Goal: Transaction & Acquisition: Purchase product/service

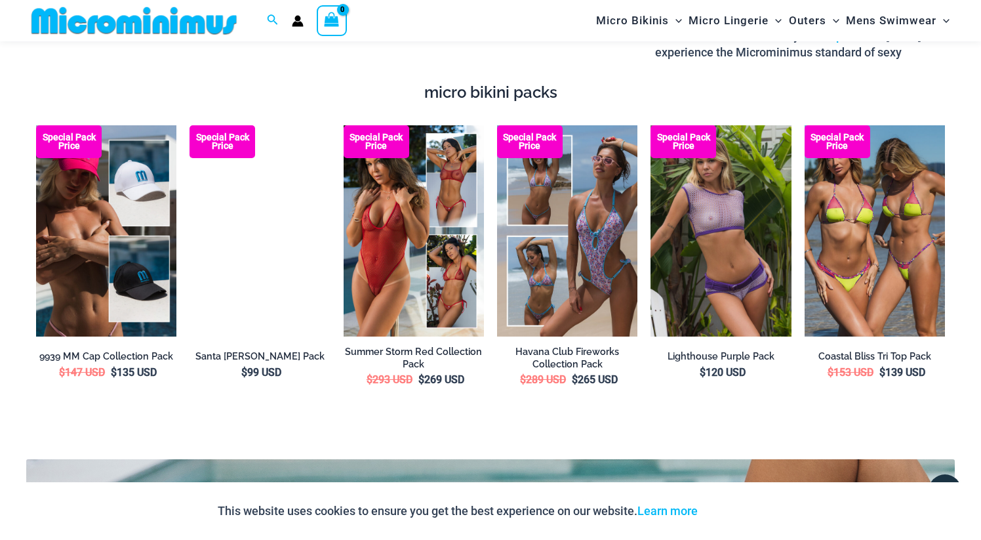
scroll to position [1531, 0]
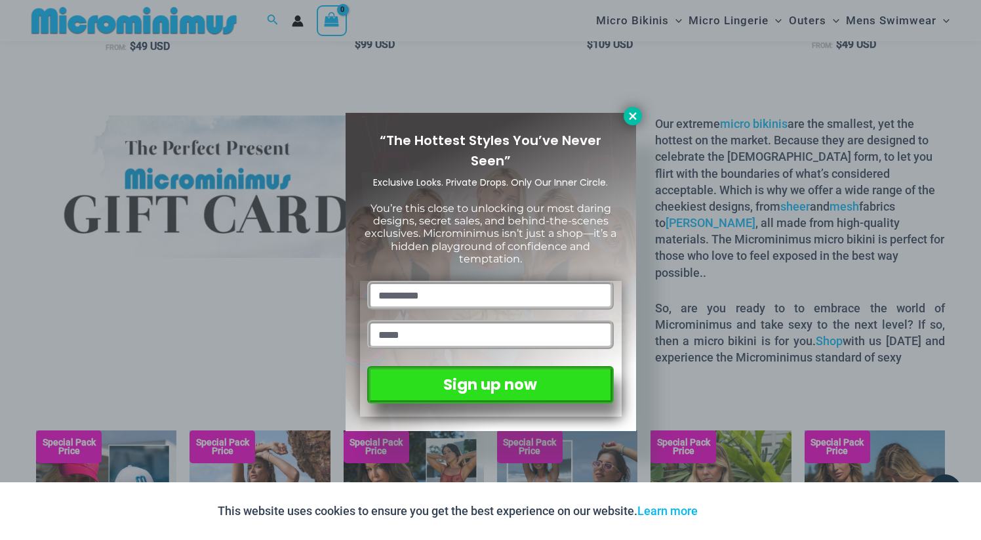
click at [629, 120] on icon at bounding box center [633, 116] width 12 height 12
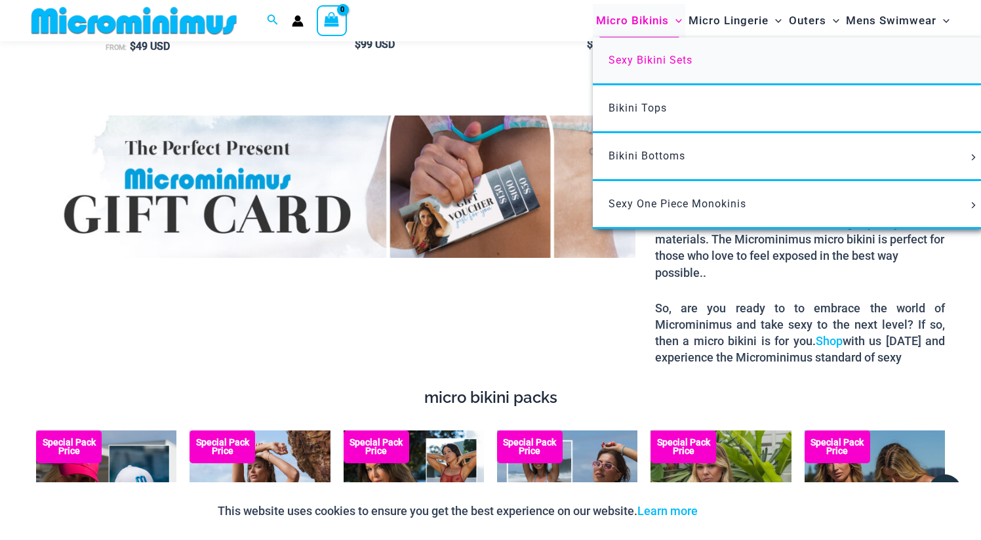
click at [646, 61] on span "Sexy Bikini Sets" at bounding box center [650, 60] width 84 height 12
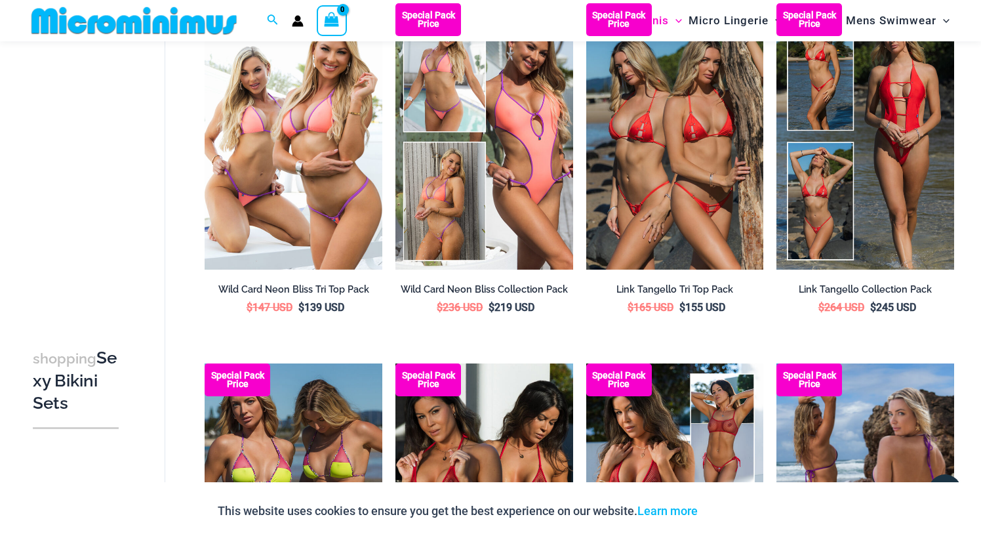
scroll to position [852, 0]
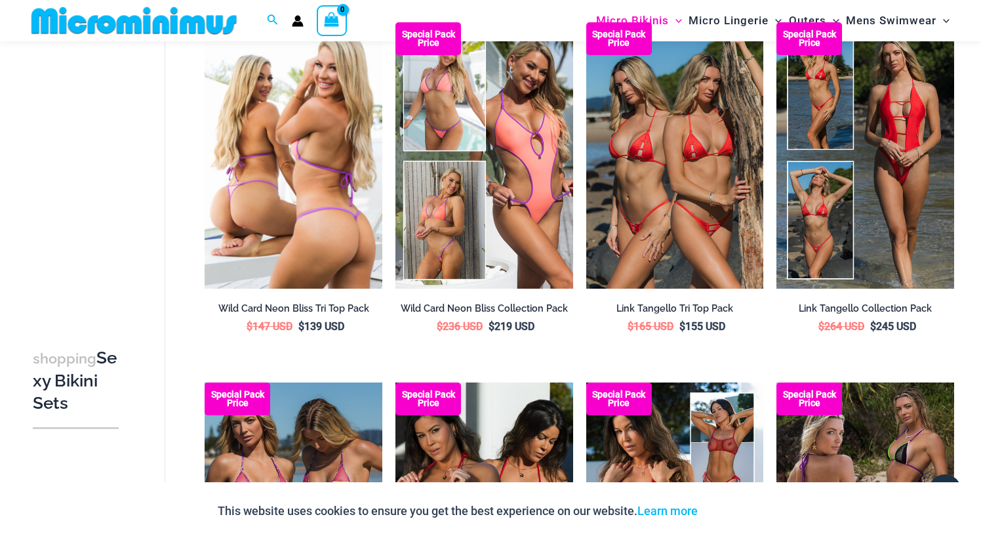
click at [323, 154] on img at bounding box center [294, 155] width 178 height 266
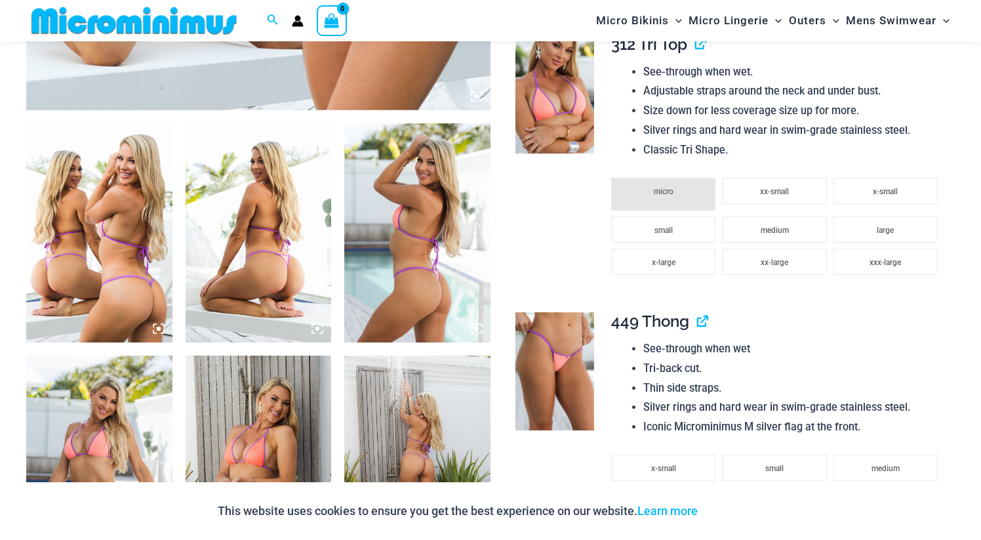
scroll to position [726, 0]
